Goal: Use online tool/utility: Utilize a website feature to perform a specific function

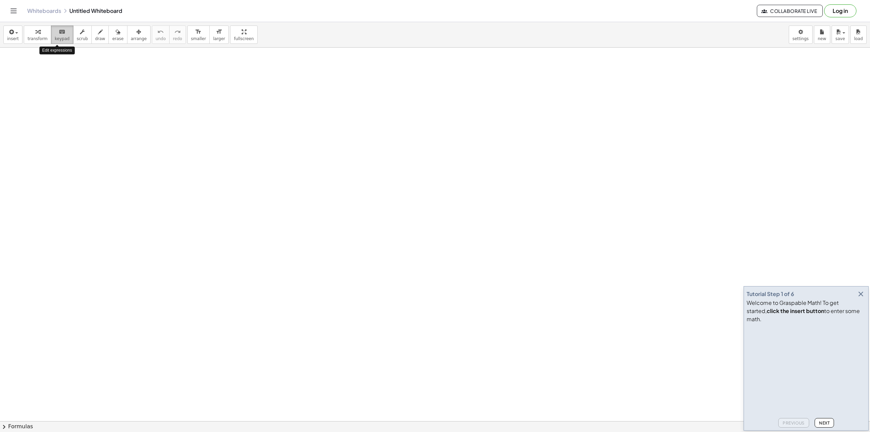
click at [58, 37] on span "keypad" at bounding box center [62, 38] width 15 height 5
click at [38, 41] on span "transform" at bounding box center [38, 38] width 20 height 5
click at [7, 39] on button "insert" at bounding box center [12, 34] width 19 height 18
click at [37, 66] on link "Math Expression" at bounding box center [37, 61] width 66 height 15
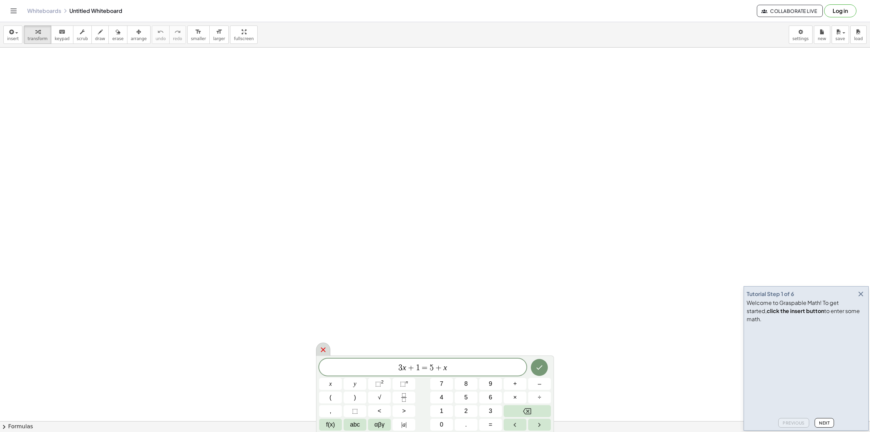
click at [322, 352] on icon at bounding box center [323, 350] width 8 height 8
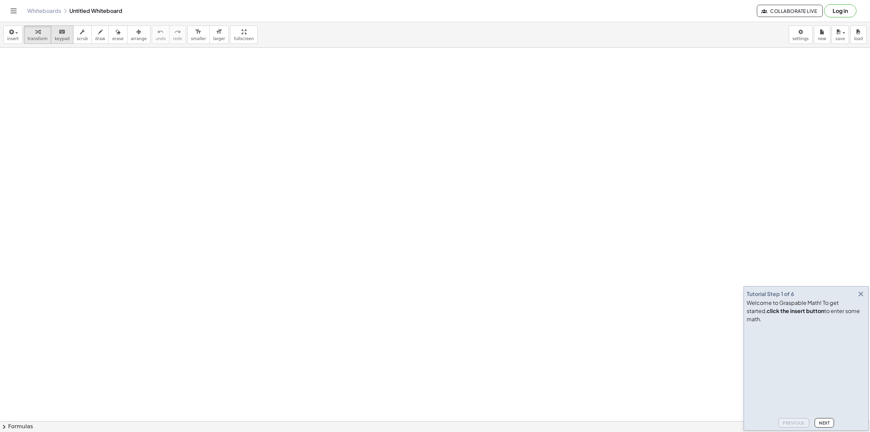
click at [56, 42] on button "keyboard keypad" at bounding box center [62, 34] width 22 height 18
click at [55, 36] on span "keypad" at bounding box center [62, 38] width 15 height 5
click at [30, 40] on span "transform" at bounding box center [38, 38] width 20 height 5
click at [15, 37] on span "insert" at bounding box center [13, 38] width 12 height 5
click at [40, 76] on span "Function" at bounding box center [34, 77] width 20 height 7
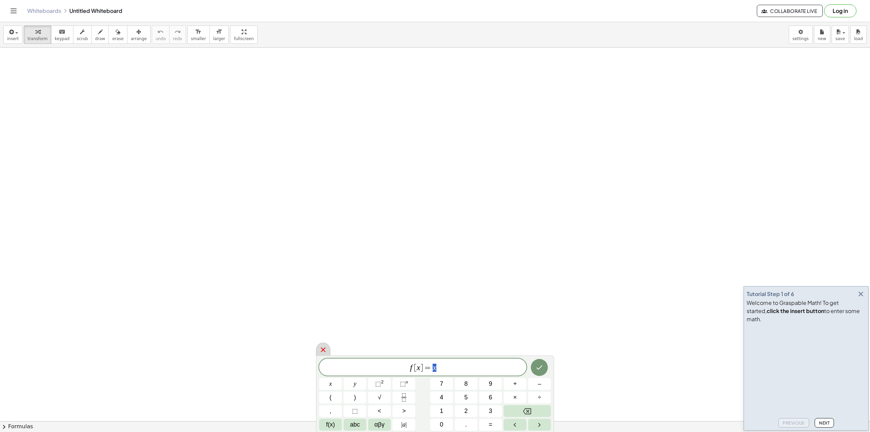
click at [318, 353] on div at bounding box center [323, 349] width 14 height 13
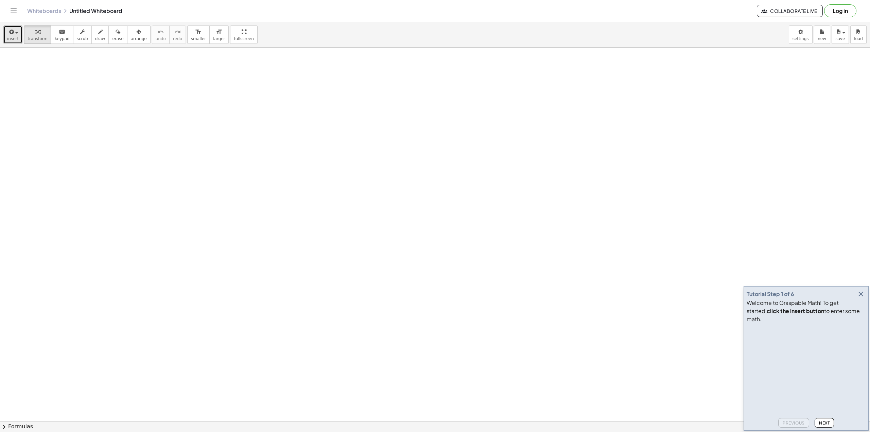
click at [11, 37] on span "insert" at bounding box center [13, 38] width 12 height 5
click at [41, 63] on span "Math Expression" at bounding box center [43, 62] width 39 height 7
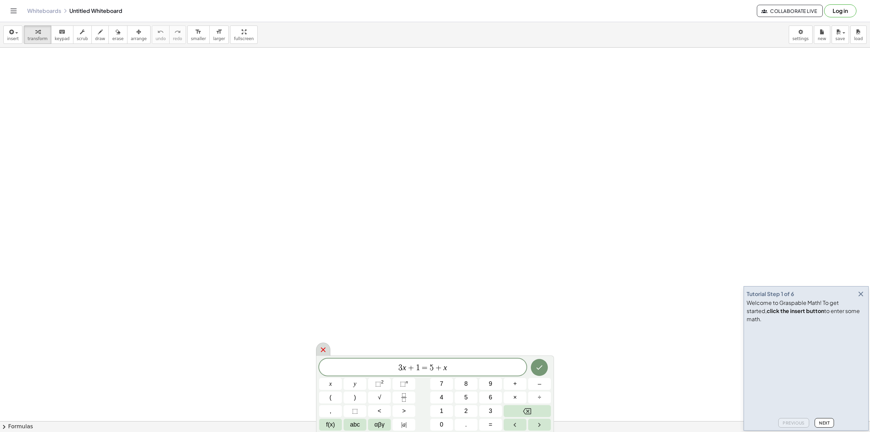
click at [324, 350] on icon at bounding box center [323, 350] width 8 height 8
